Goal: Use online tool/utility: Utilize a website feature to perform a specific function

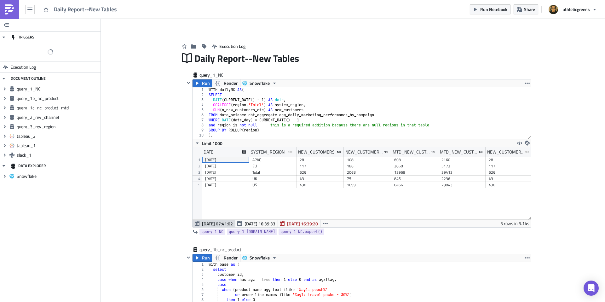
scroll to position [72, 339]
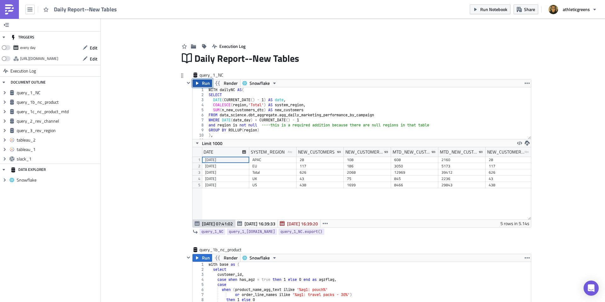
click at [203, 84] on span "Run" at bounding box center [206, 83] width 8 height 8
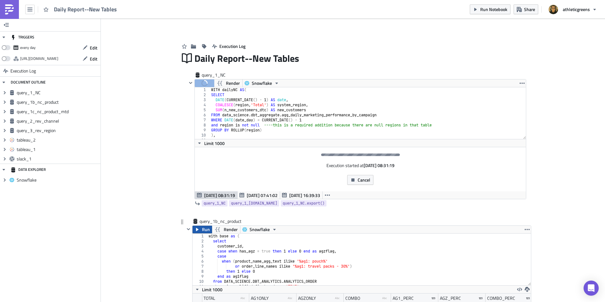
click at [202, 230] on button "Run" at bounding box center [203, 230] width 20 height 8
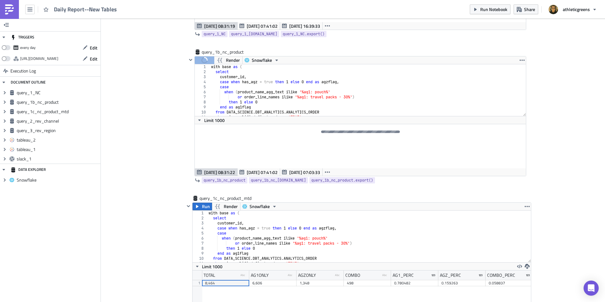
scroll to position [171, 0]
click at [198, 206] on icon "button" at bounding box center [197, 205] width 5 height 5
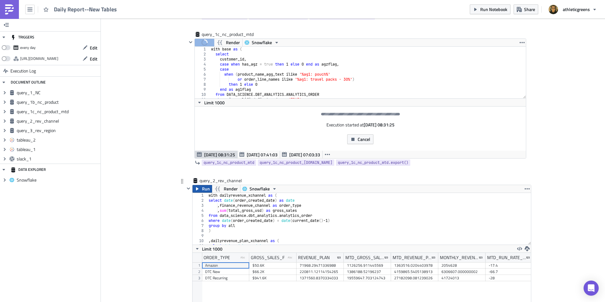
scroll to position [72, 339]
click at [202, 190] on span "Run" at bounding box center [206, 189] width 8 height 8
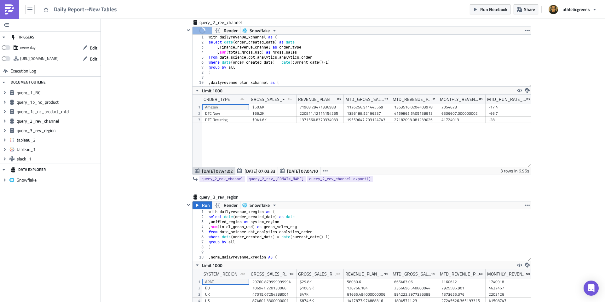
scroll to position [565, 0]
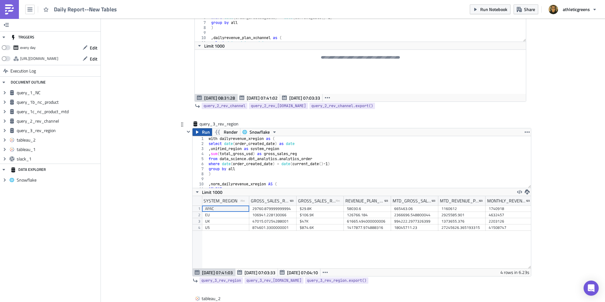
click at [203, 133] on span "Run" at bounding box center [206, 132] width 8 height 8
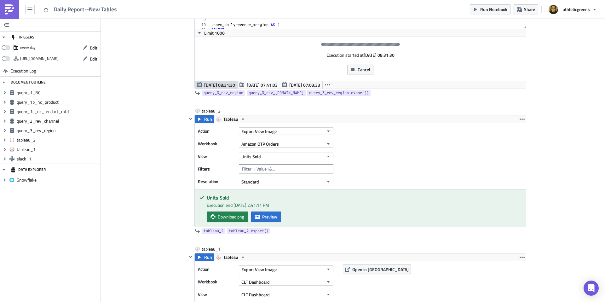
scroll to position [72, 339]
click at [205, 118] on span "Run" at bounding box center [208, 119] width 8 height 8
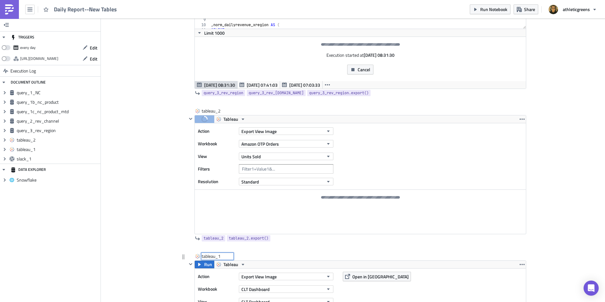
click at [204, 258] on div "tableau_1 tableau_1" at bounding box center [218, 256] width 32 height 6
click at [204, 258] on input "tableau_1" at bounding box center [218, 256] width 32 height 6
click at [203, 265] on button "Run" at bounding box center [205, 265] width 20 height 8
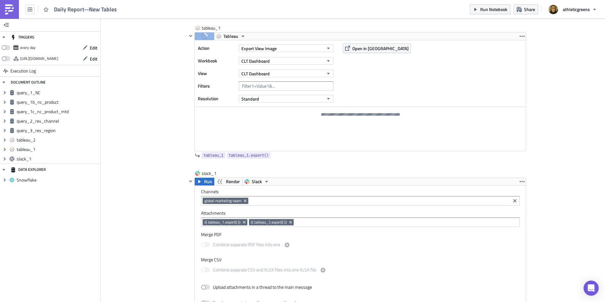
scroll to position [0, 0]
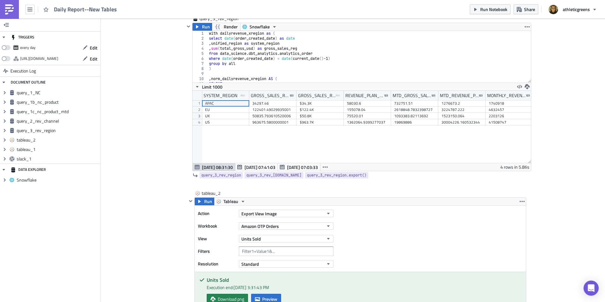
click at [550, 102] on div "Add Image Execution Log Daily Report--New Tables query_1_NC Run Render Snowflak…" at bounding box center [353, 47] width 505 height 1569
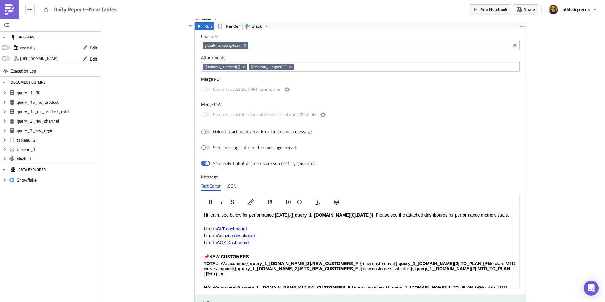
scroll to position [1285, 0]
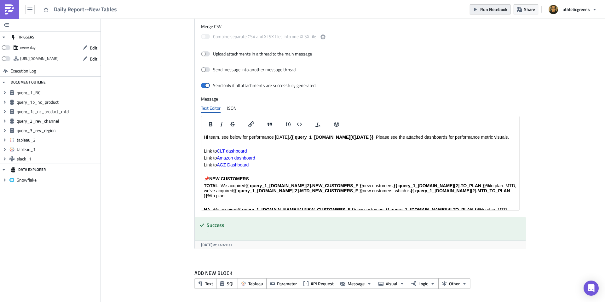
click at [486, 11] on span "Run Notebook" at bounding box center [494, 9] width 27 height 7
